Goal: Information Seeking & Learning: Learn about a topic

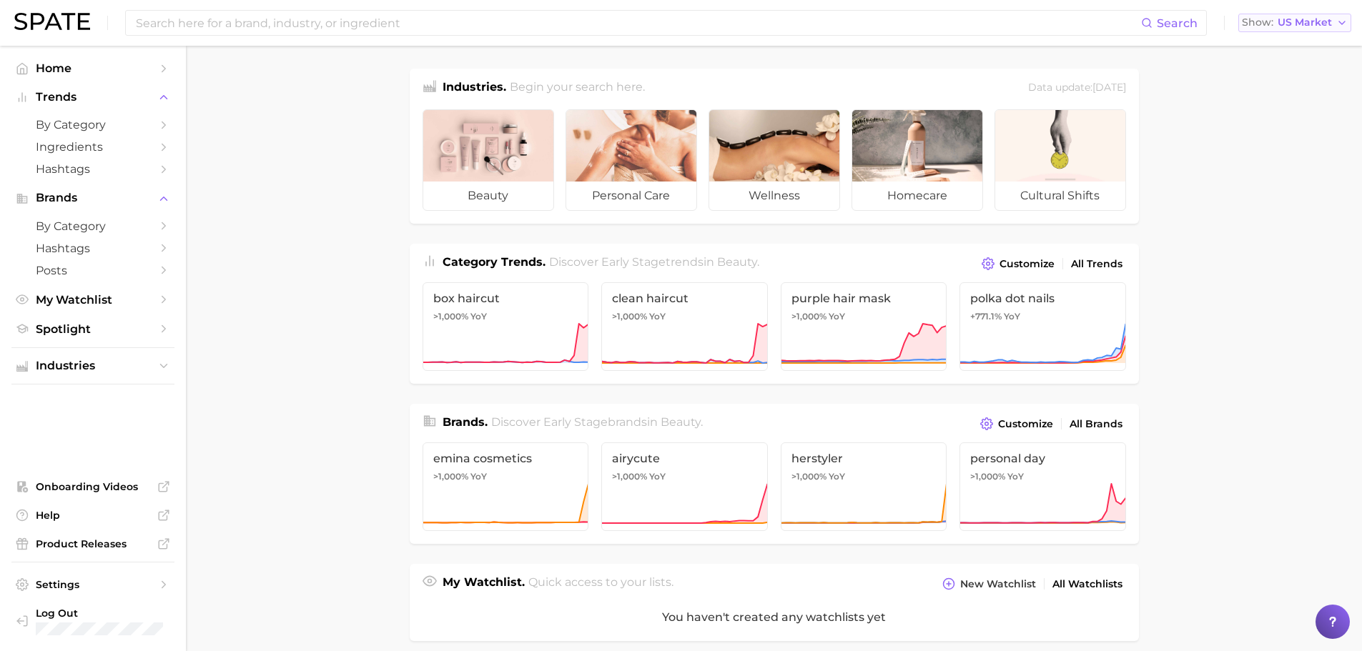
click at [1329, 31] on button "Show US Market" at bounding box center [1295, 23] width 113 height 19
click at [1326, 66] on span "[GEOGRAPHIC_DATA]" at bounding box center [1301, 72] width 111 height 12
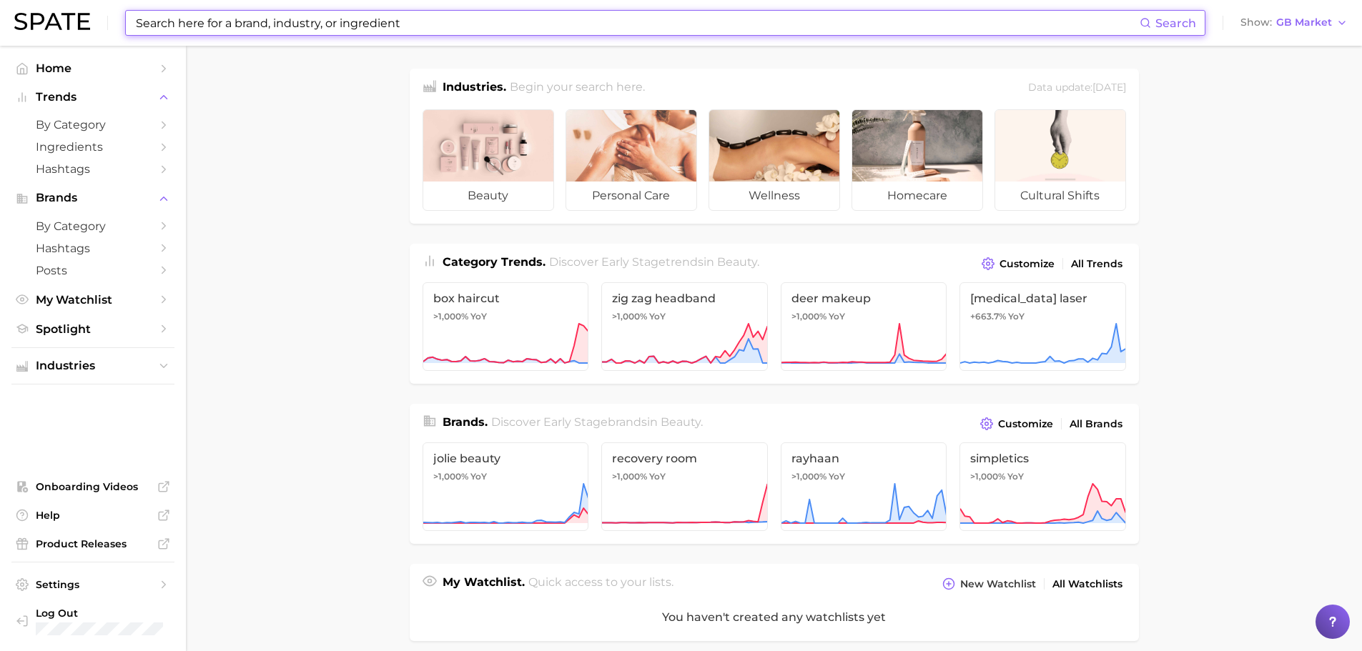
click at [695, 11] on input at bounding box center [636, 23] width 1005 height 24
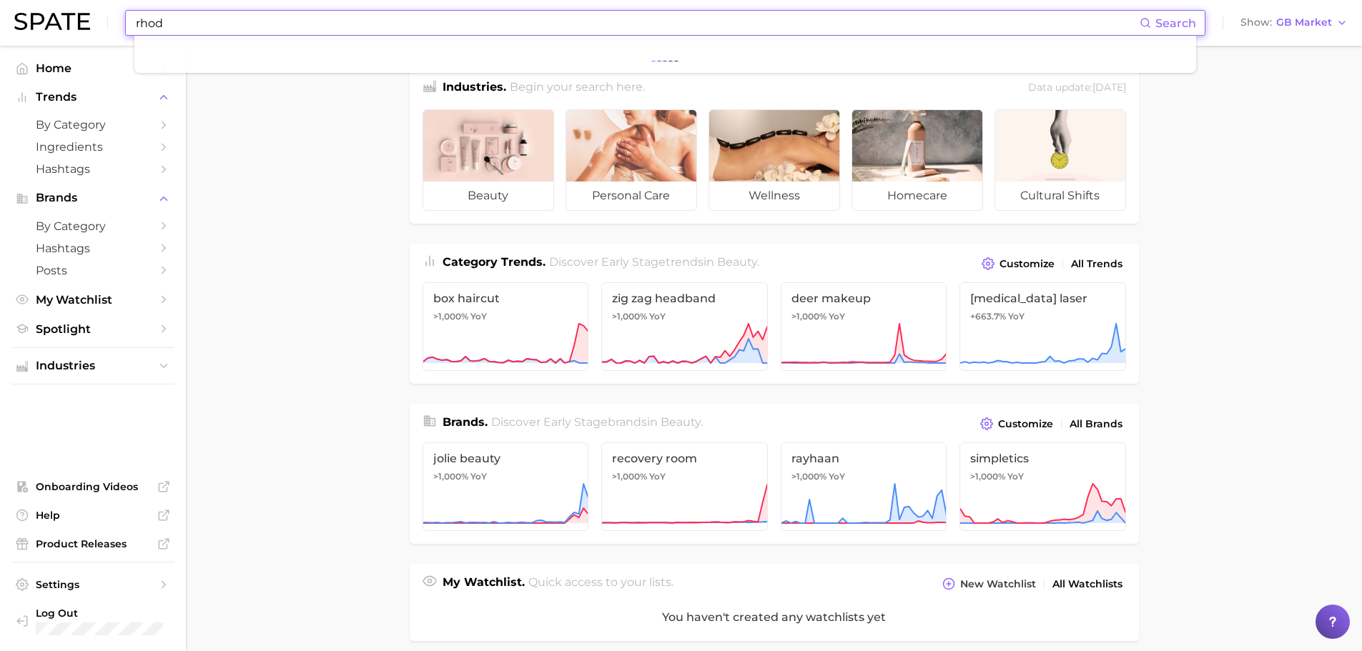
type input "rhode"
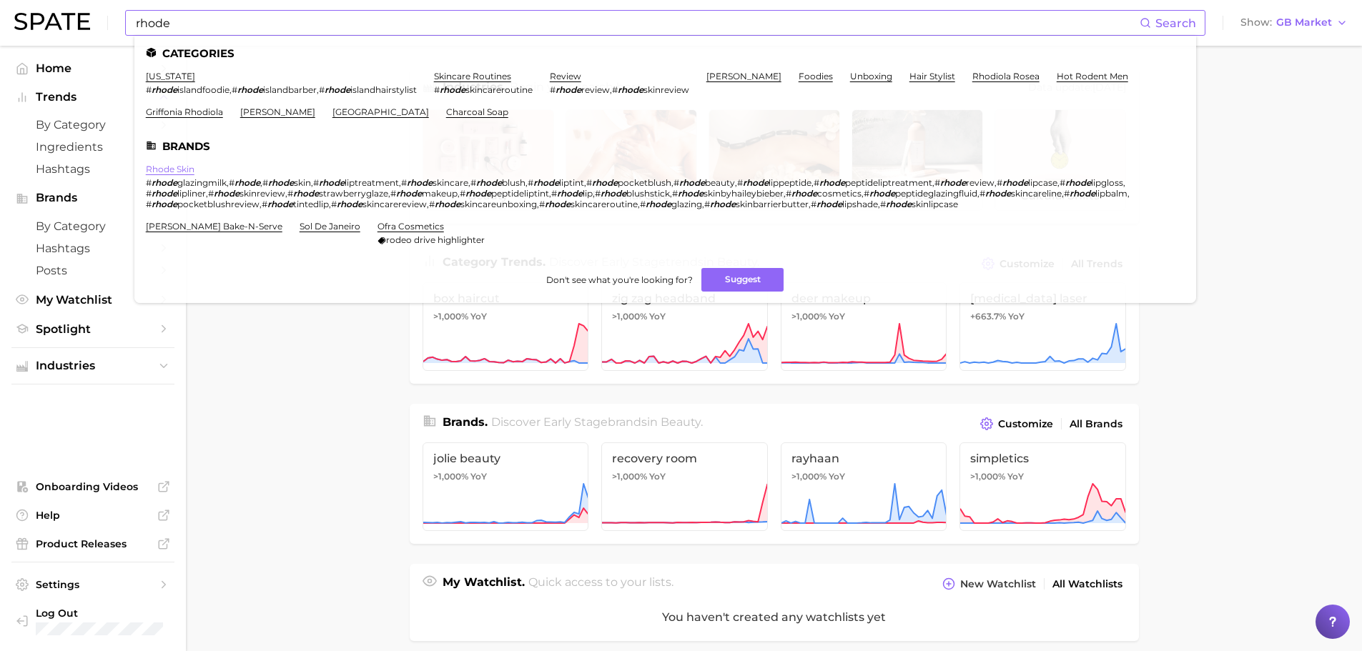
click at [186, 170] on link "rhode skin" at bounding box center [170, 169] width 49 height 11
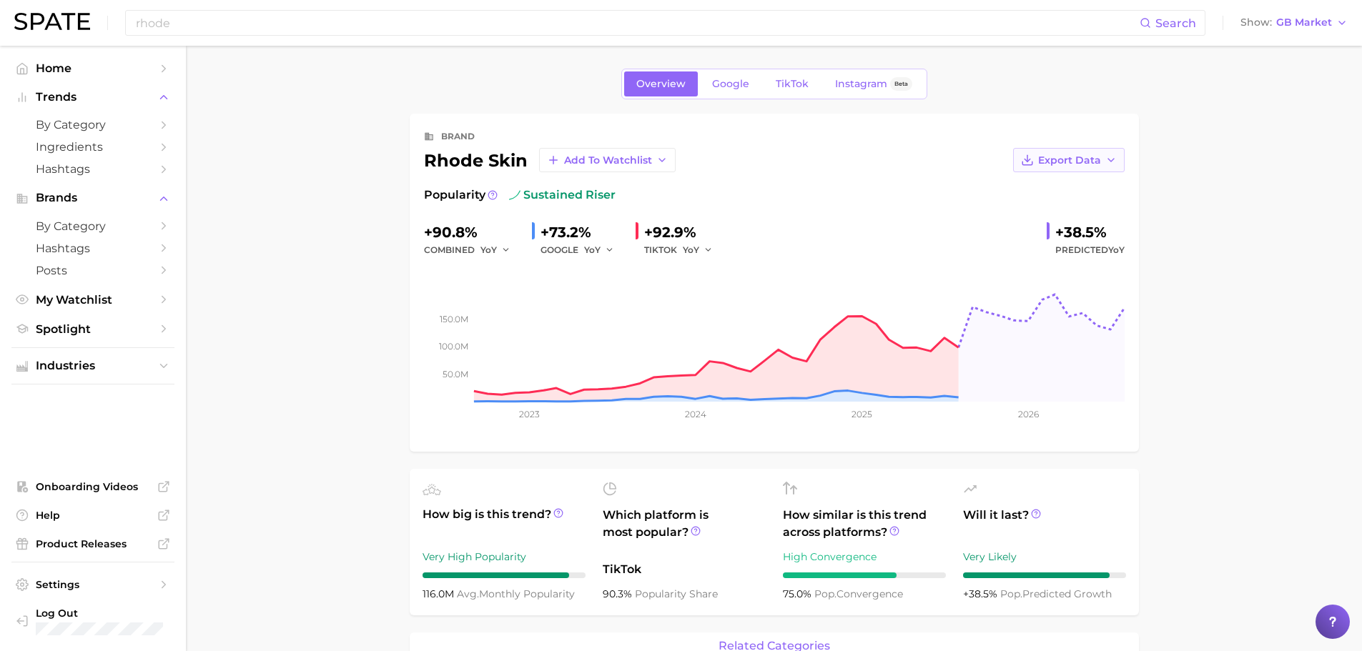
click at [1109, 159] on polyline "button" at bounding box center [1111, 160] width 6 height 3
click at [1113, 213] on button "Time Series Image" at bounding box center [1046, 213] width 157 height 26
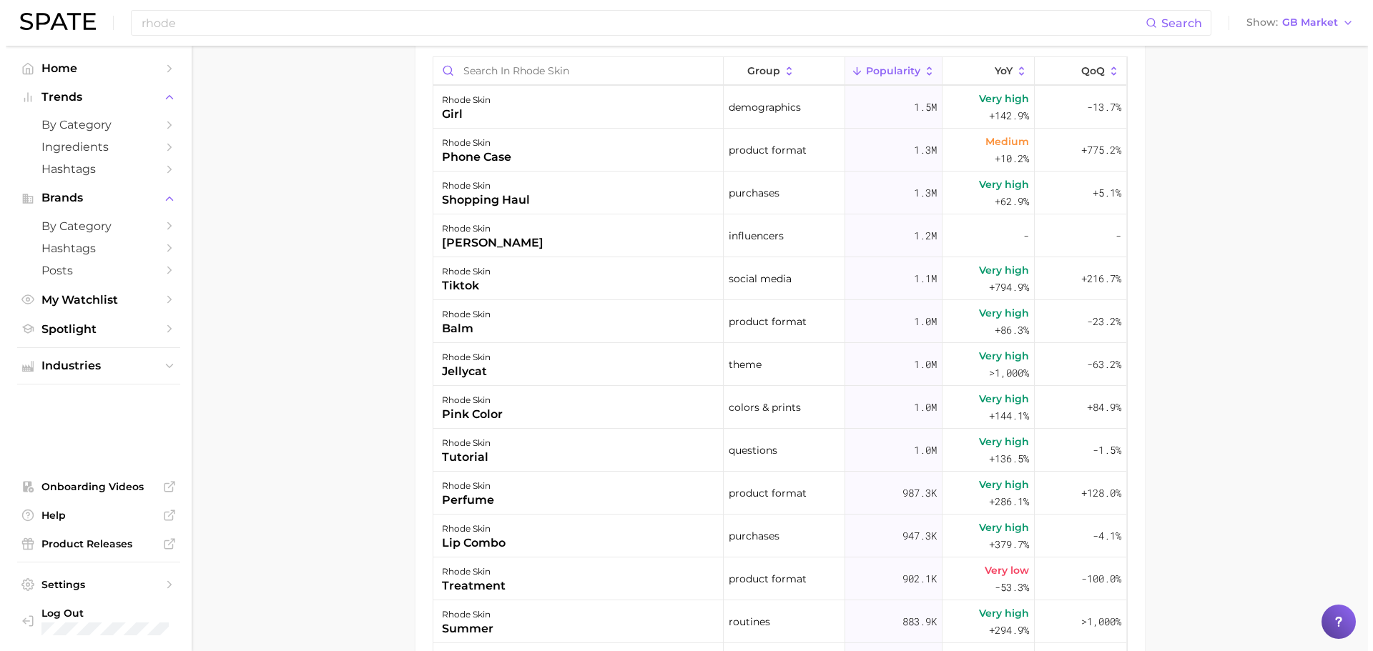
scroll to position [905, 0]
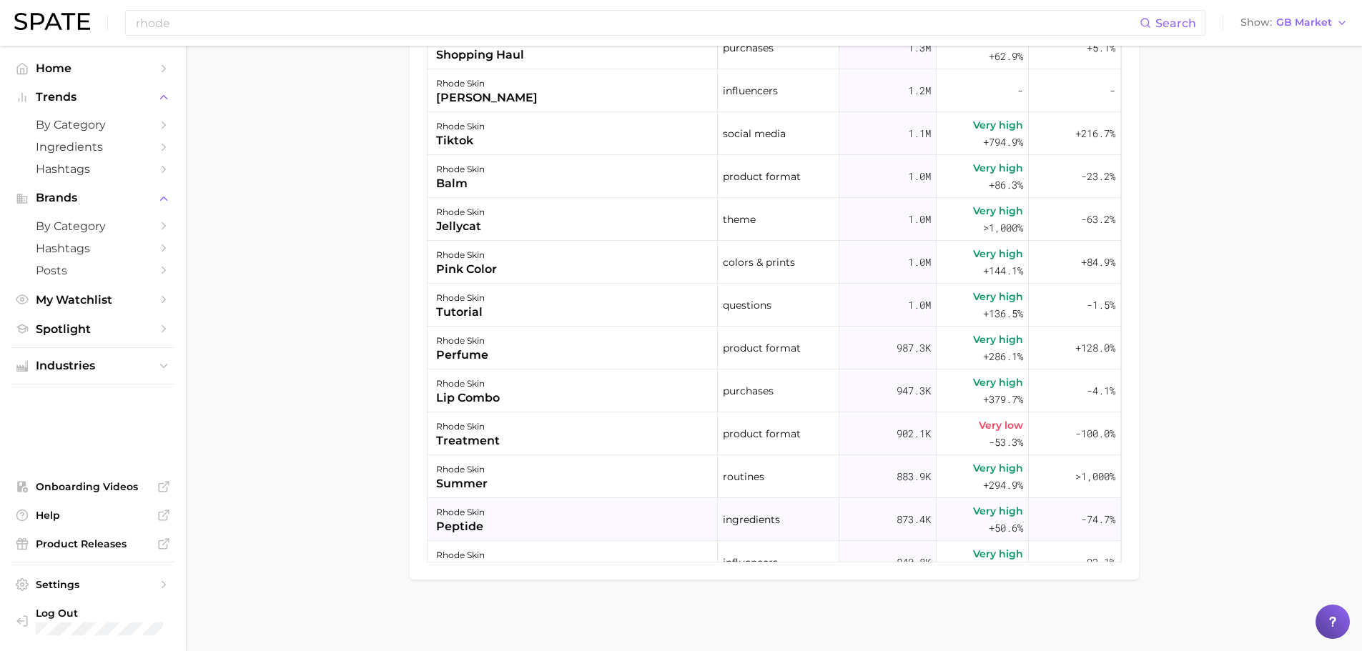
click at [614, 531] on div "rhode skin peptide" at bounding box center [573, 519] width 290 height 43
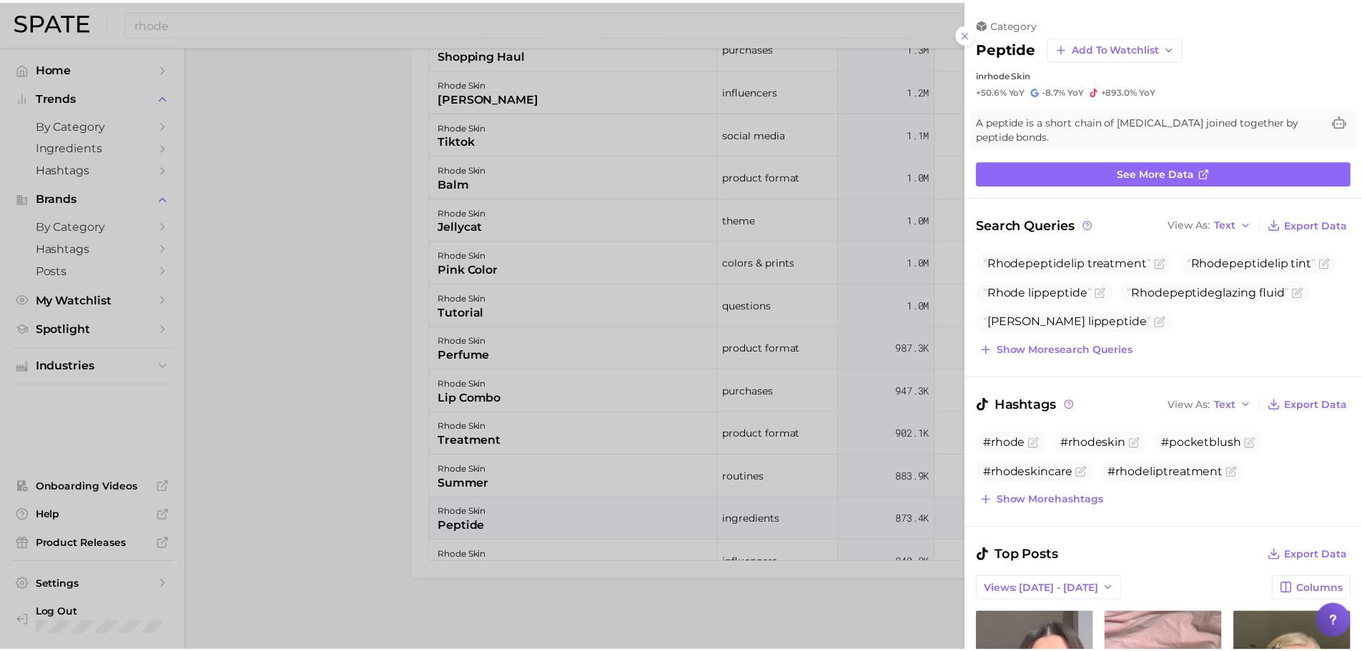
scroll to position [0, 0]
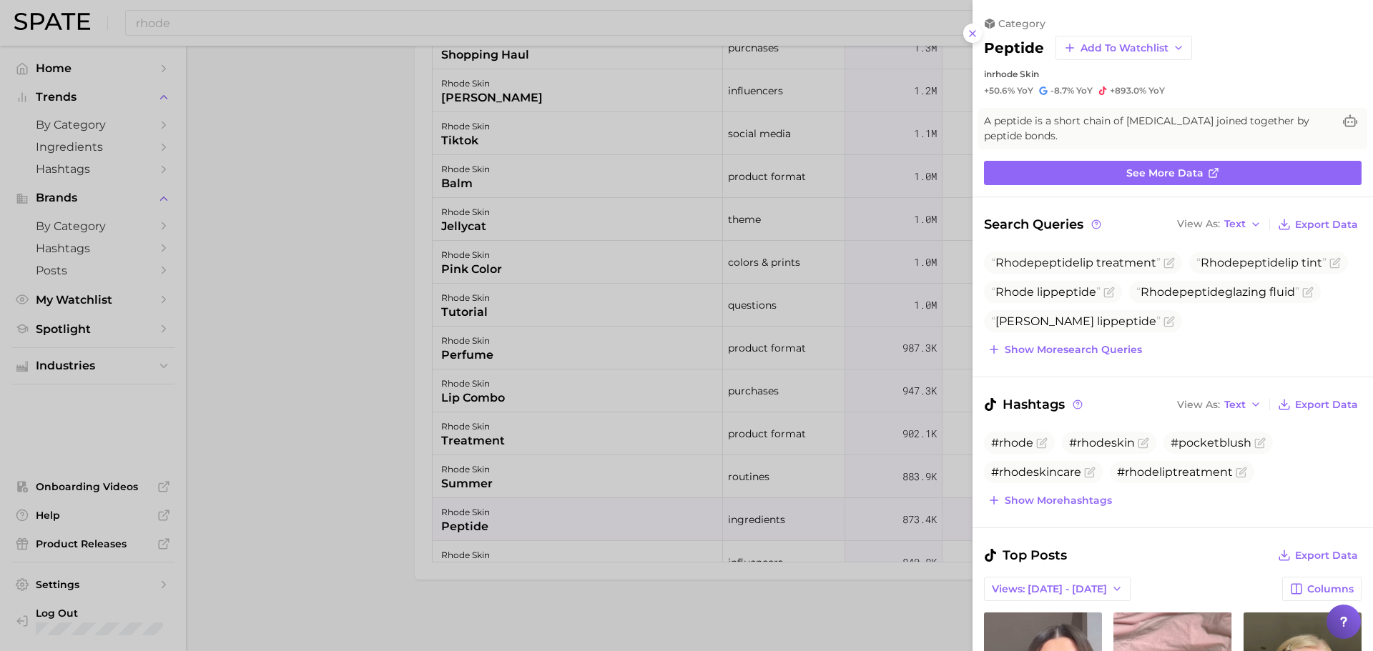
click at [342, 401] on div at bounding box center [686, 325] width 1373 height 651
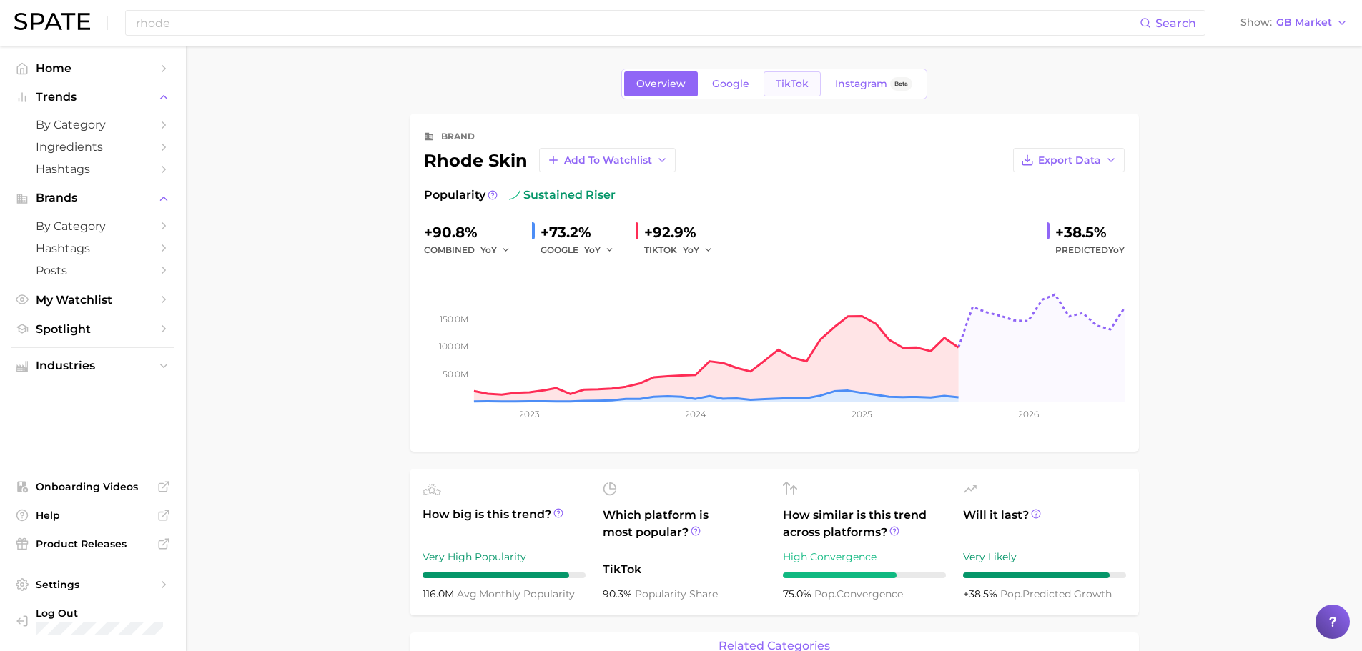
click at [780, 78] on span "TikTok" at bounding box center [792, 84] width 33 height 12
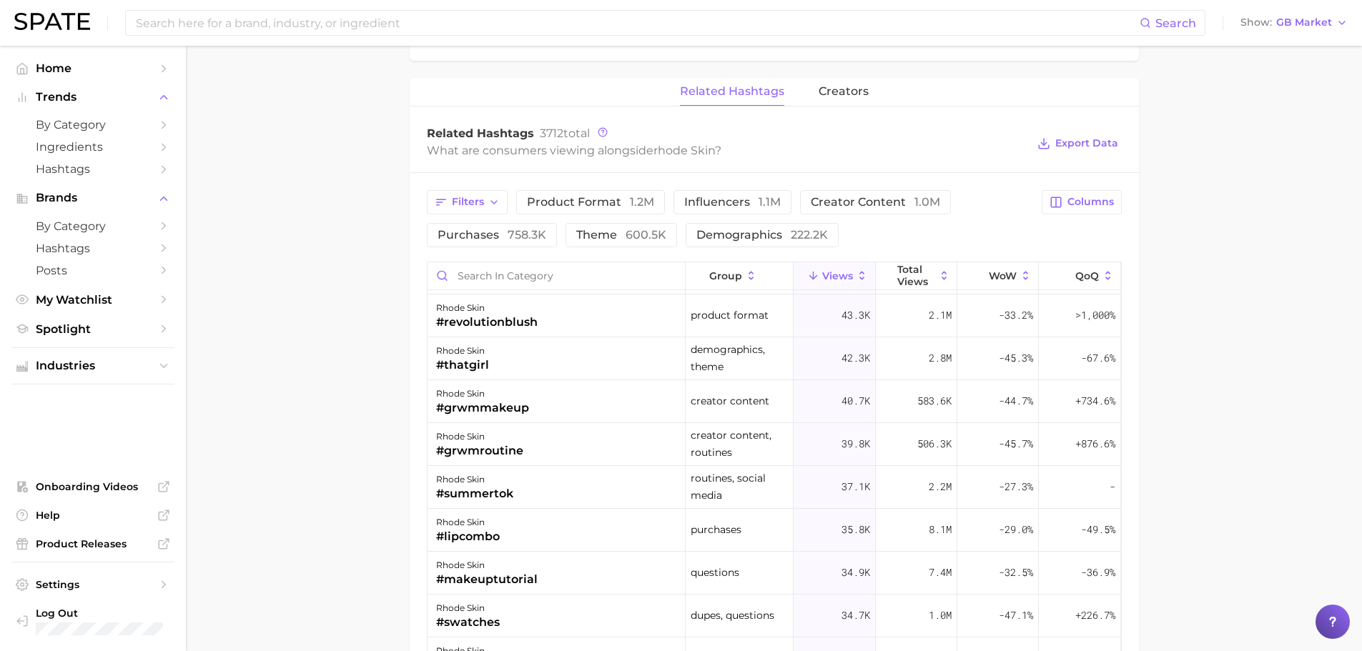
scroll to position [1073, 0]
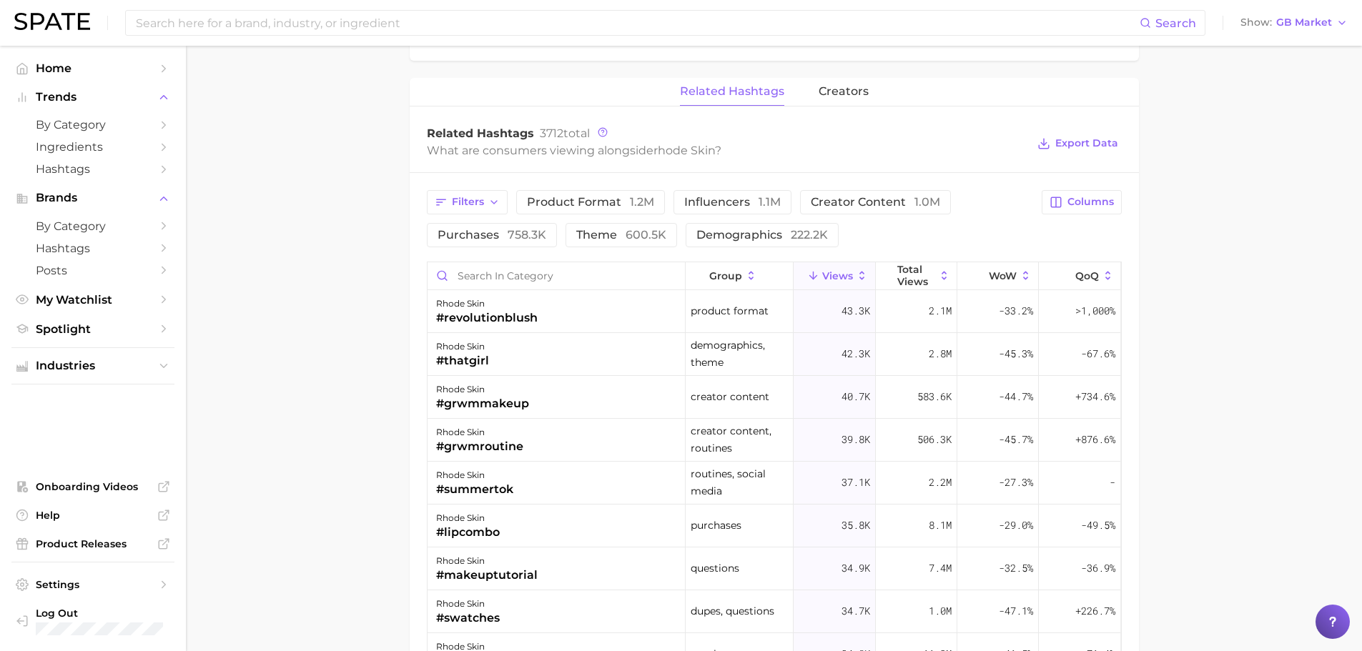
click at [255, 405] on main "Overview Google TikTok Instagram Beta brand rhode skin Add to Watchlist Export …" at bounding box center [774, 23] width 1176 height 1957
